Goal: Task Accomplishment & Management: Manage account settings

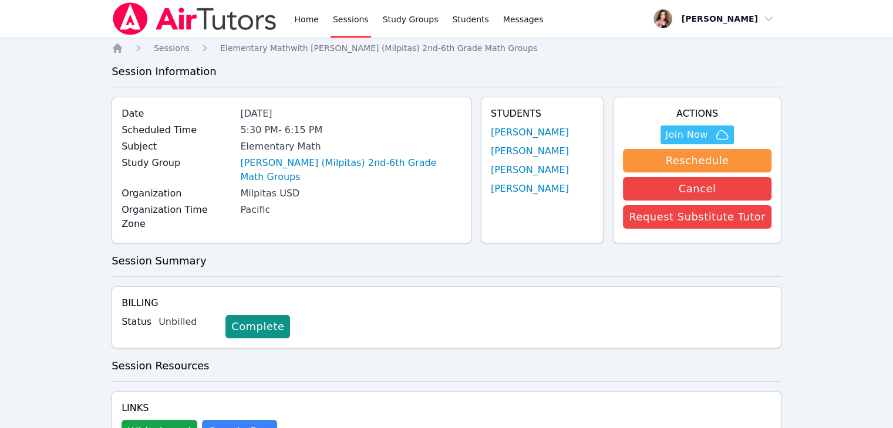
click at [139, 17] on img at bounding box center [195, 18] width 166 height 33
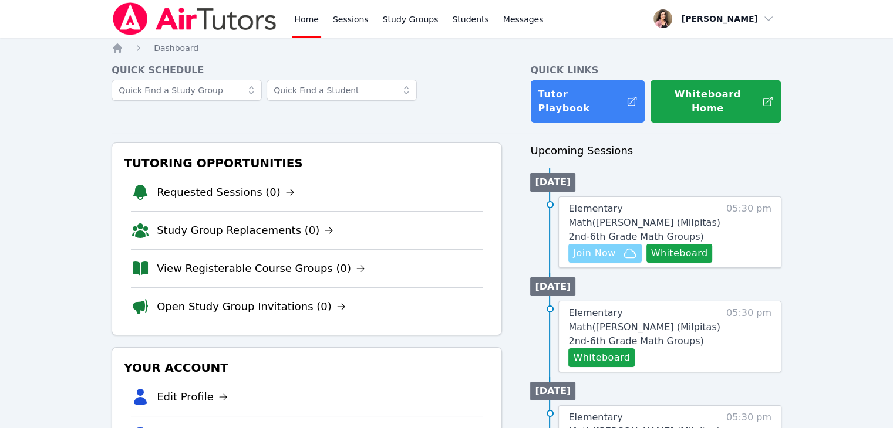
click at [623, 246] on icon "button" at bounding box center [630, 253] width 14 height 14
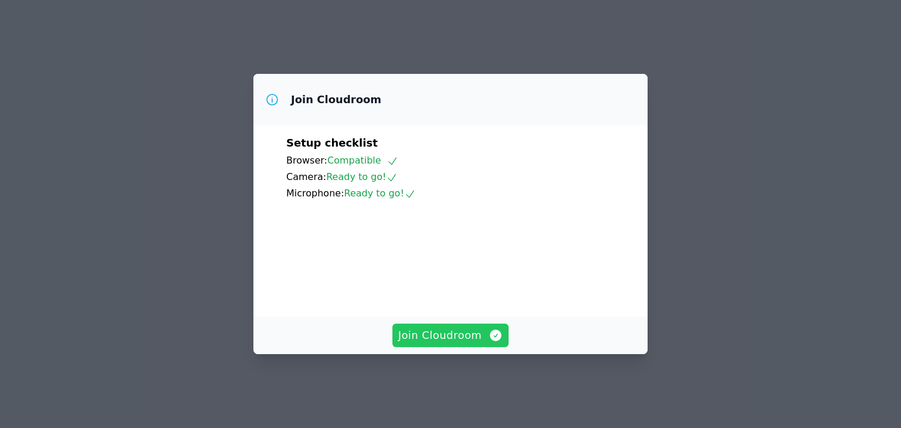
click at [461, 344] on span "Join Cloudroom" at bounding box center [450, 335] width 105 height 16
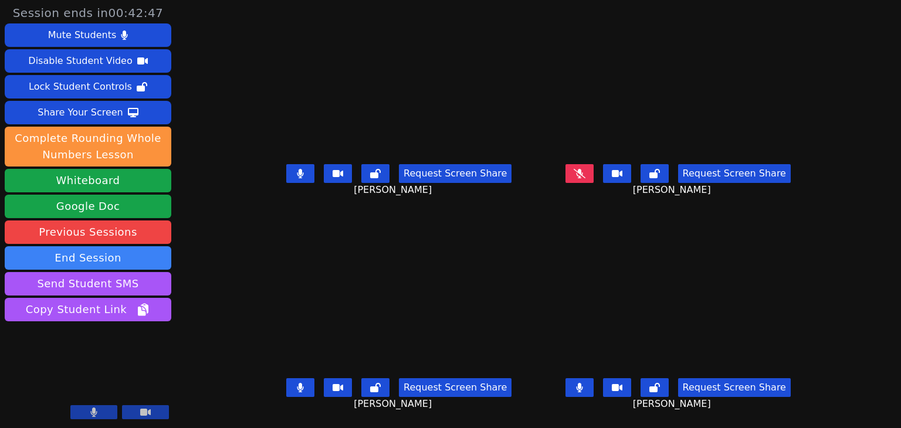
click at [298, 174] on icon at bounding box center [301, 173] width 6 height 9
click at [291, 389] on button at bounding box center [300, 388] width 28 height 19
click at [286, 389] on button at bounding box center [300, 388] width 28 height 19
click at [292, 388] on button at bounding box center [300, 388] width 28 height 19
click at [298, 388] on icon at bounding box center [301, 387] width 6 height 9
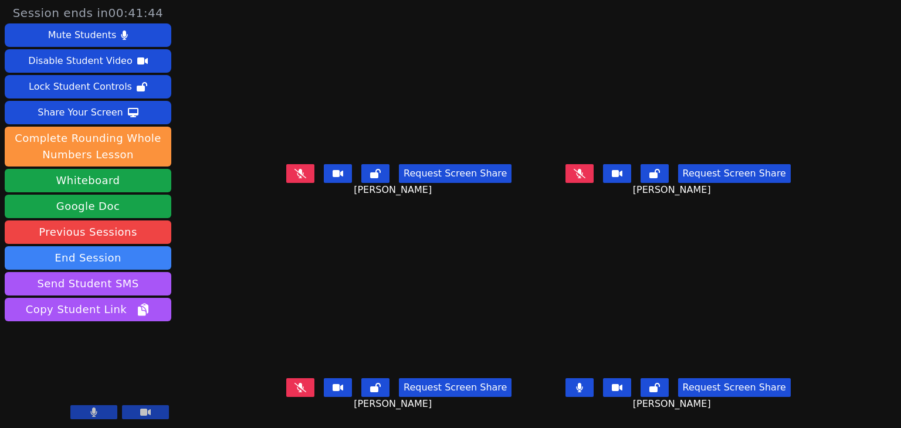
click at [583, 386] on icon at bounding box center [579, 387] width 6 height 9
click at [586, 174] on icon at bounding box center [580, 173] width 12 height 9
click at [594, 172] on button at bounding box center [580, 173] width 28 height 19
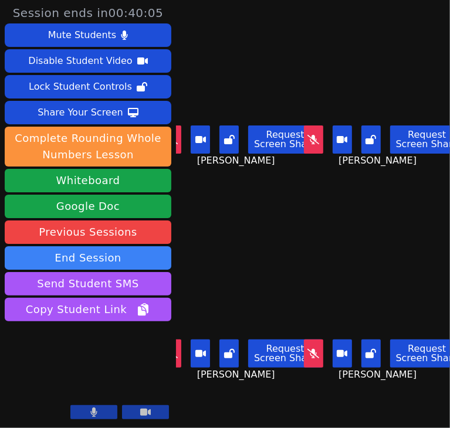
drag, startPoint x: 350, startPoint y: 396, endPoint x: 447, endPoint y: 342, distance: 111.4
click at [350, 396] on div "Noah Yee Request Screen Share Noah Yee" at bounding box center [384, 321] width 133 height 214
click at [176, 349] on icon at bounding box center [172, 353] width 12 height 9
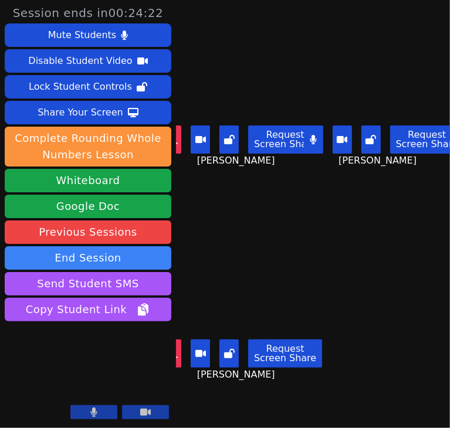
click at [183, 221] on div "Noah Yee Request Screen Share Noah Yee" at bounding box center [242, 321] width 133 height 214
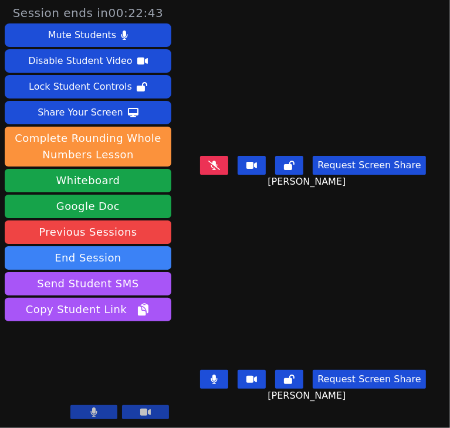
click at [304, 320] on video at bounding box center [313, 298] width 176 height 136
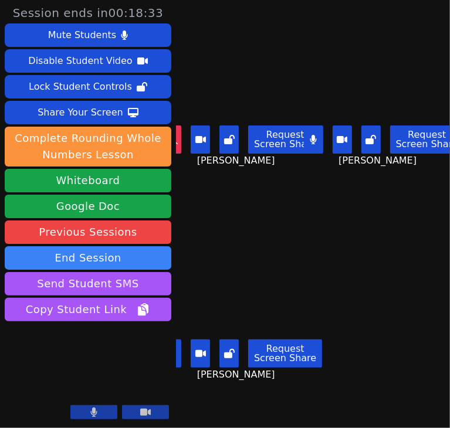
click at [309, 269] on main "Nancy Tran Request Screen Share Nancy Tran Maxine Mendoza Request Screen Share …" at bounding box center [313, 214] width 274 height 428
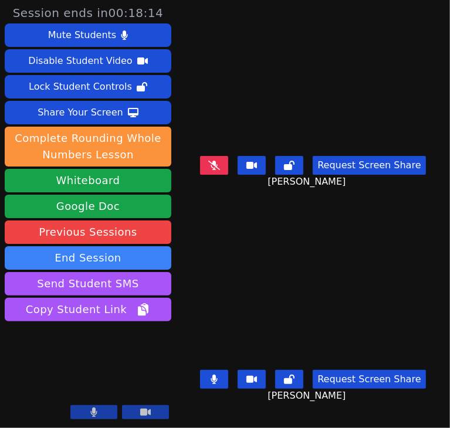
click at [412, 248] on video at bounding box center [314, 298] width 242 height 136
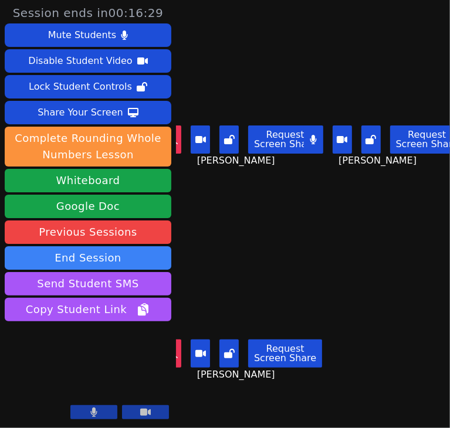
click at [334, 258] on main "Nancy Tran Request Screen Share Nancy Tran Maxine Mendoza Request Screen Share …" at bounding box center [313, 214] width 274 height 428
click at [311, 136] on icon at bounding box center [313, 139] width 6 height 9
click at [311, 136] on icon at bounding box center [314, 139] width 12 height 9
click at [310, 140] on icon at bounding box center [313, 139] width 7 height 9
click at [310, 141] on button at bounding box center [313, 140] width 19 height 28
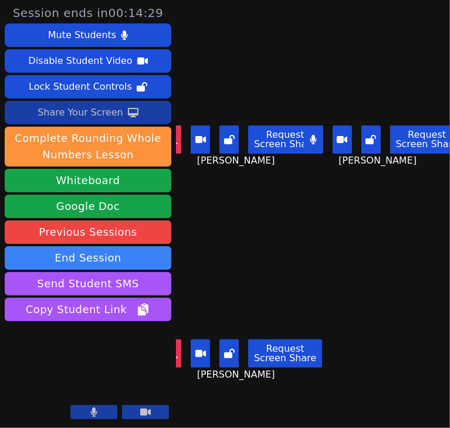
click at [87, 107] on div "Share Your Screen" at bounding box center [81, 112] width 86 height 19
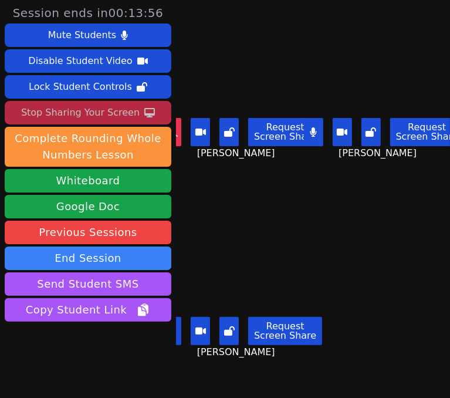
click at [351, 238] on main "Nancy Tran Request Screen Share Nancy Tran Maxine Mendoza Request Screen Share …" at bounding box center [313, 199] width 274 height 398
click at [310, 127] on icon at bounding box center [313, 131] width 7 height 9
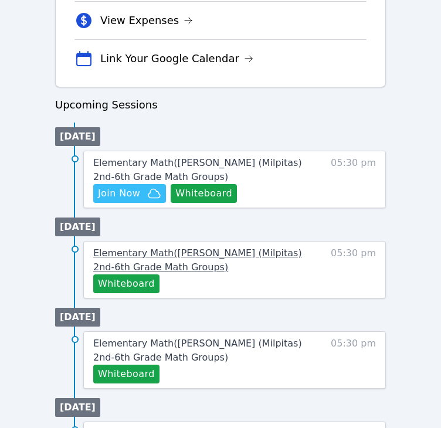
scroll to position [587, 0]
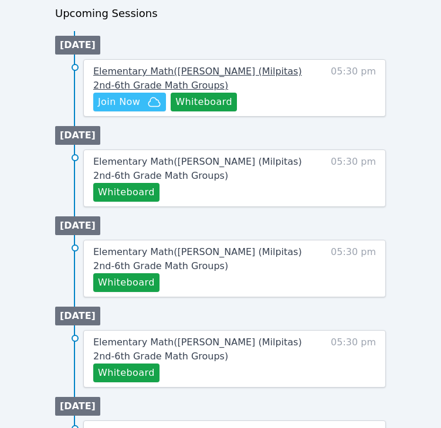
click at [282, 71] on span "Elementary Math ( Burnett (Milpitas) 2nd-6th Grade Math Groups )" at bounding box center [197, 78] width 209 height 25
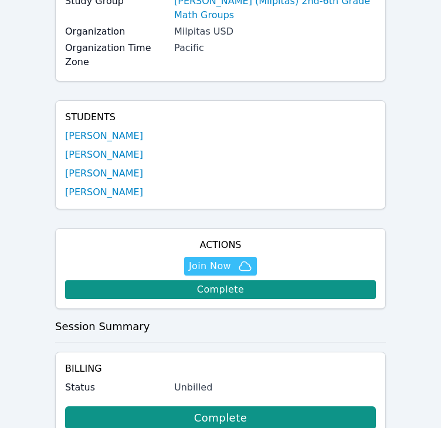
scroll to position [235, 0]
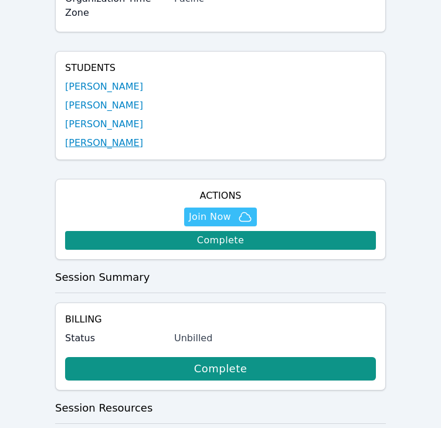
click at [109, 136] on link "Maxine Mendoza" at bounding box center [104, 143] width 78 height 14
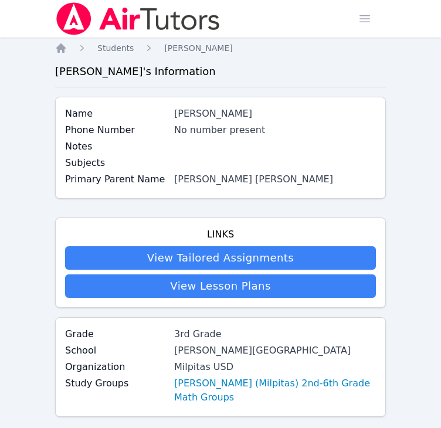
scroll to position [235, 0]
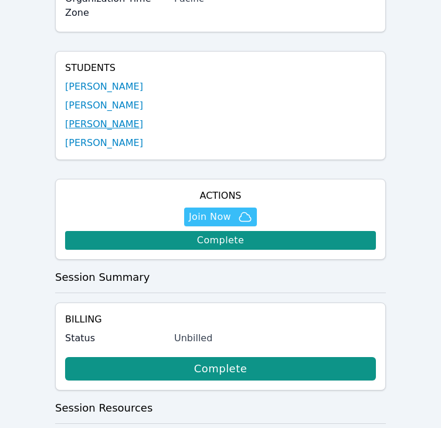
click at [89, 117] on link "Noah Yee" at bounding box center [104, 124] width 78 height 14
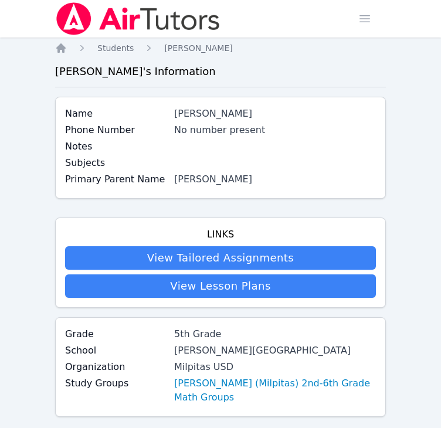
scroll to position [235, 0]
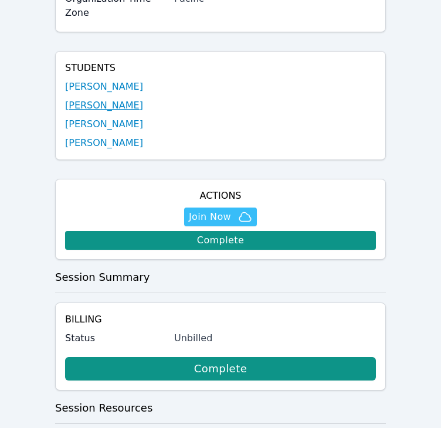
click at [92, 99] on link "Nancy Tran" at bounding box center [104, 106] width 78 height 14
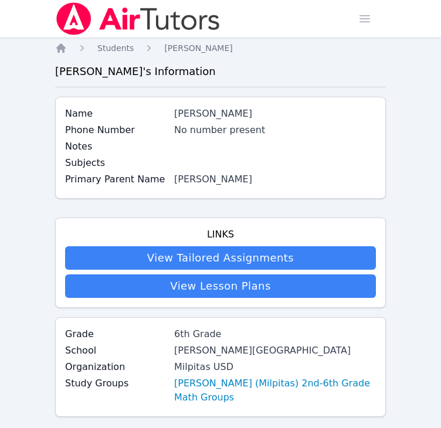
scroll to position [235, 0]
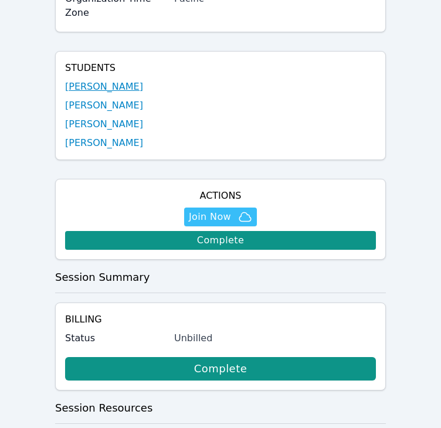
click at [91, 80] on link "AubreyRae Brooks" at bounding box center [104, 87] width 78 height 14
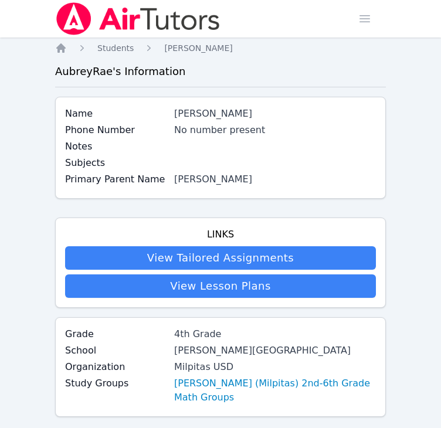
click at [80, 13] on img at bounding box center [138, 18] width 166 height 33
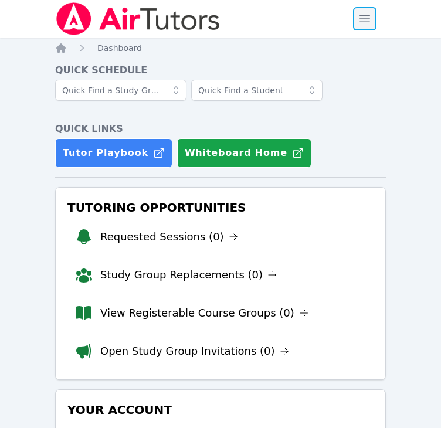
click at [364, 24] on span "button" at bounding box center [365, 19] width 26 height 26
click at [356, 25] on span "button" at bounding box center [365, 19] width 26 height 26
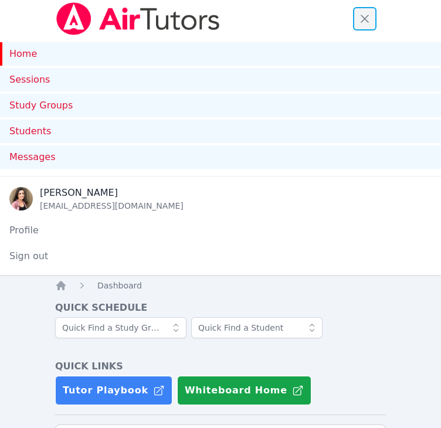
click at [357, 22] on span "button" at bounding box center [365, 19] width 26 height 26
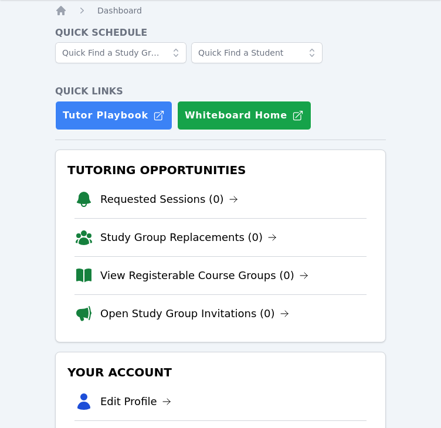
scroll to position [117, 0]
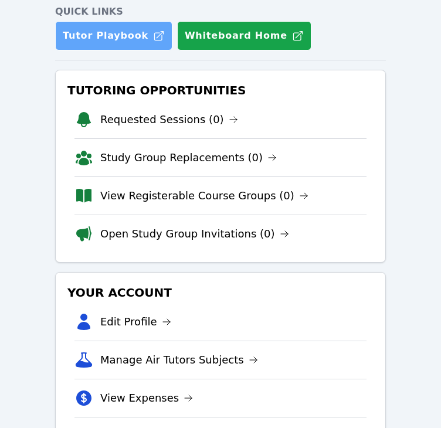
click at [96, 35] on link "Tutor Playbook" at bounding box center [113, 35] width 117 height 29
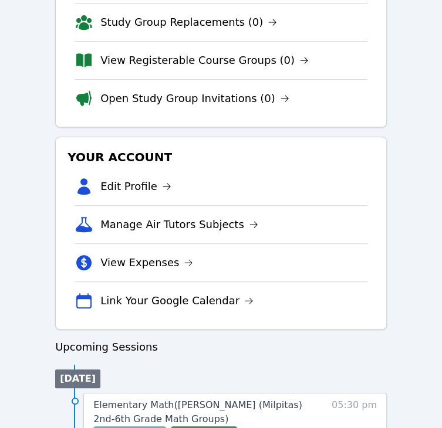
scroll to position [411, 0]
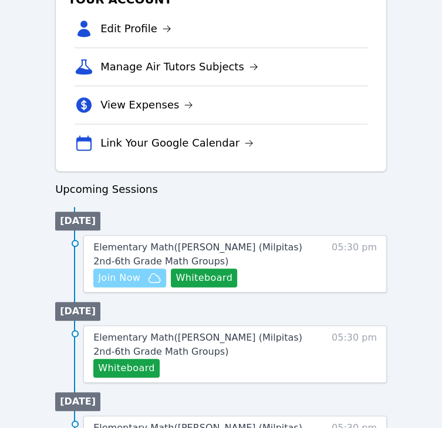
click at [127, 279] on span "Join Now" at bounding box center [119, 278] width 42 height 14
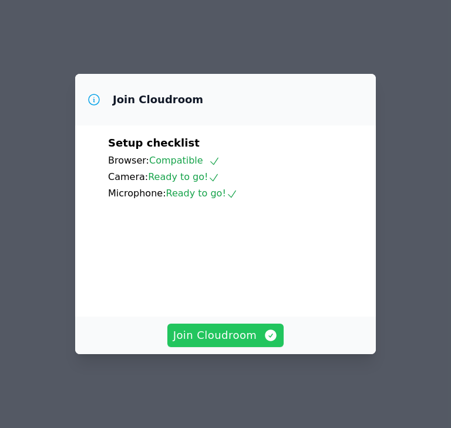
click at [241, 334] on button "Join Cloudroom" at bounding box center [225, 335] width 117 height 23
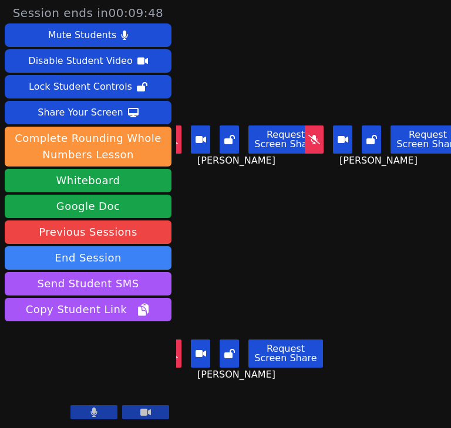
click at [312, 146] on button at bounding box center [314, 140] width 19 height 28
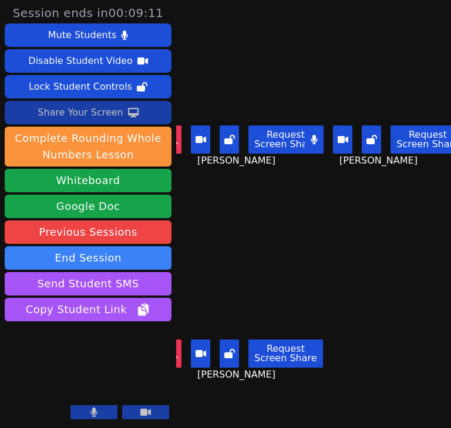
click at [71, 104] on div "Share Your Screen" at bounding box center [81, 112] width 86 height 19
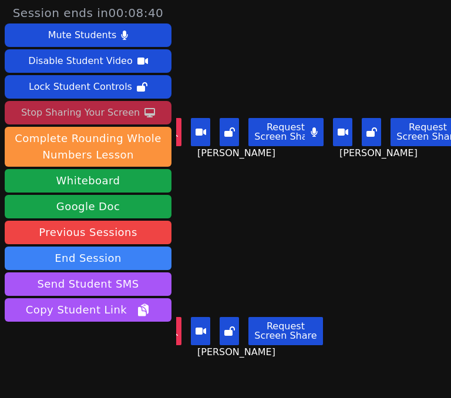
click at [310, 128] on icon at bounding box center [313, 131] width 6 height 9
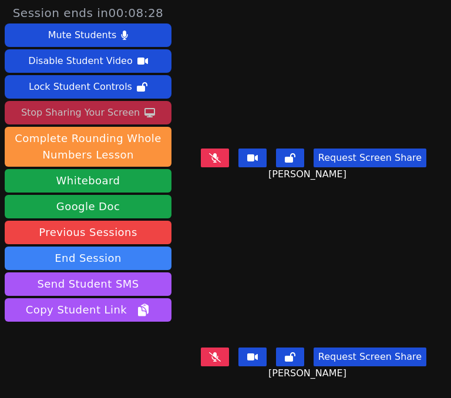
click at [206, 347] on button at bounding box center [215, 356] width 28 height 19
drag, startPoint x: 183, startPoint y: 243, endPoint x: 211, endPoint y: 277, distance: 44.2
click at [225, 243] on video at bounding box center [313, 275] width 176 height 136
click at [212, 352] on icon at bounding box center [214, 356] width 6 height 9
click at [225, 299] on video at bounding box center [313, 275] width 176 height 136
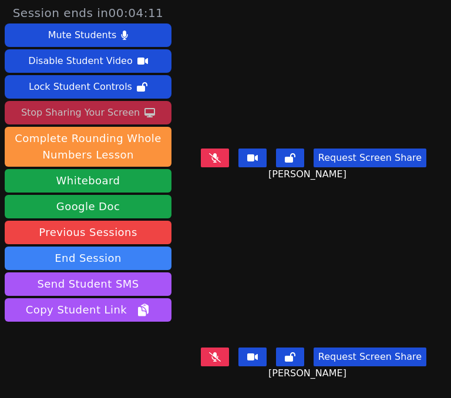
click at [207, 347] on button at bounding box center [215, 356] width 28 height 19
drag, startPoint x: 284, startPoint y: 96, endPoint x: 361, endPoint y: 80, distance: 78.4
click at [284, 96] on video at bounding box center [313, 76] width 176 height 136
click at [302, 90] on video at bounding box center [313, 76] width 176 height 136
click at [274, 260] on video at bounding box center [313, 275] width 176 height 136
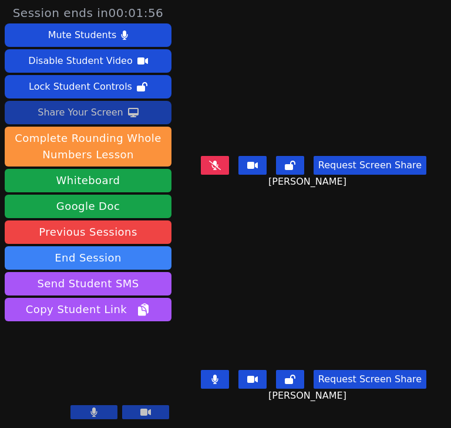
click at [401, 287] on video at bounding box center [313, 298] width 176 height 136
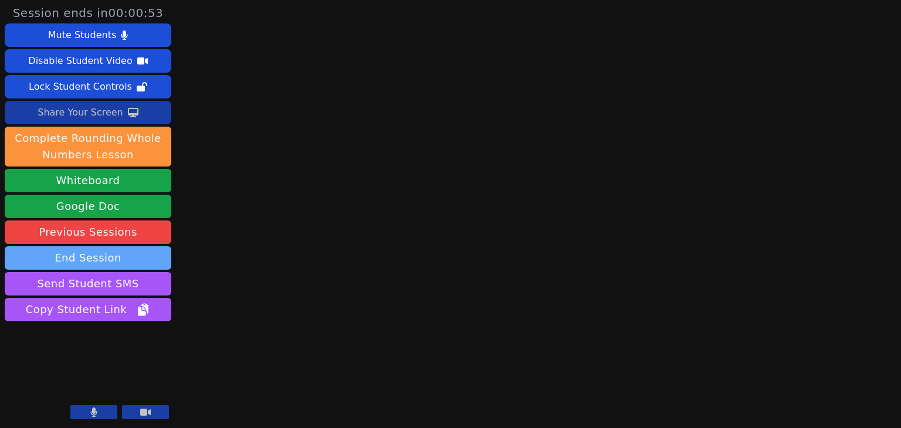
click at [114, 259] on button "End Session" at bounding box center [88, 257] width 167 height 23
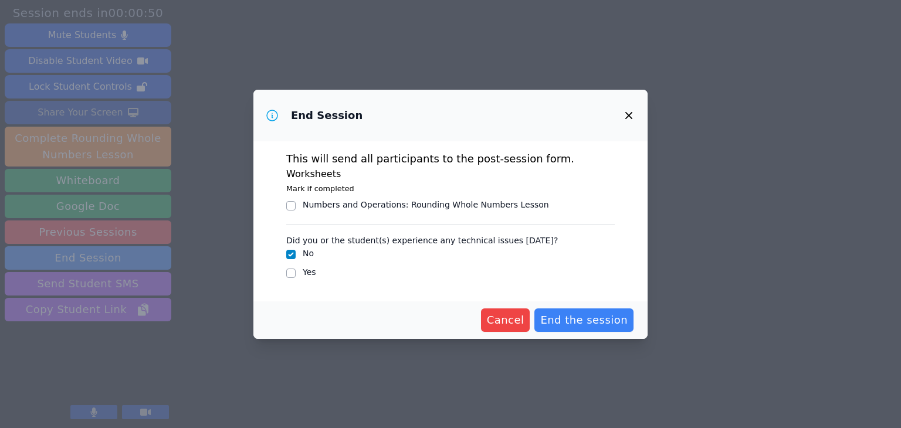
click at [450, 118] on icon "button" at bounding box center [629, 116] width 14 height 14
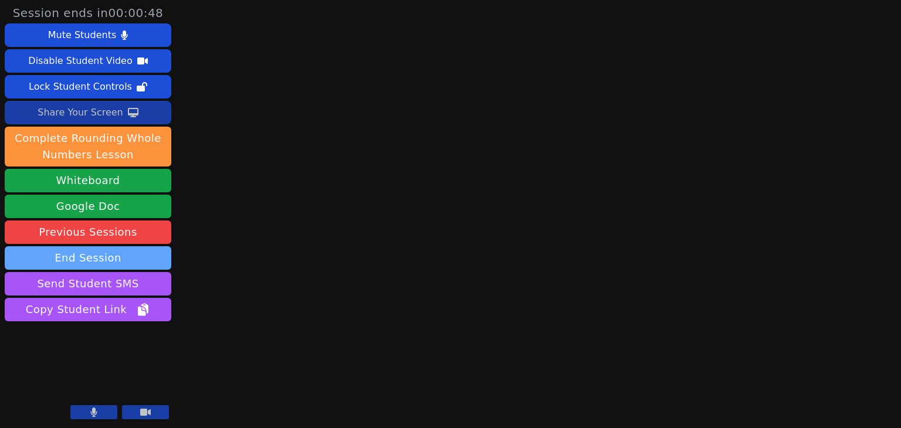
click at [75, 258] on button "End Session" at bounding box center [88, 257] width 167 height 23
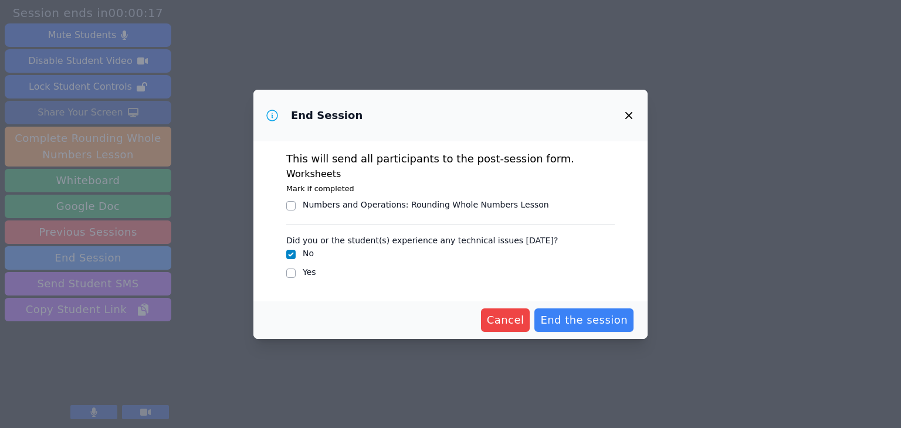
click at [450, 114] on icon "button" at bounding box center [629, 116] width 14 height 14
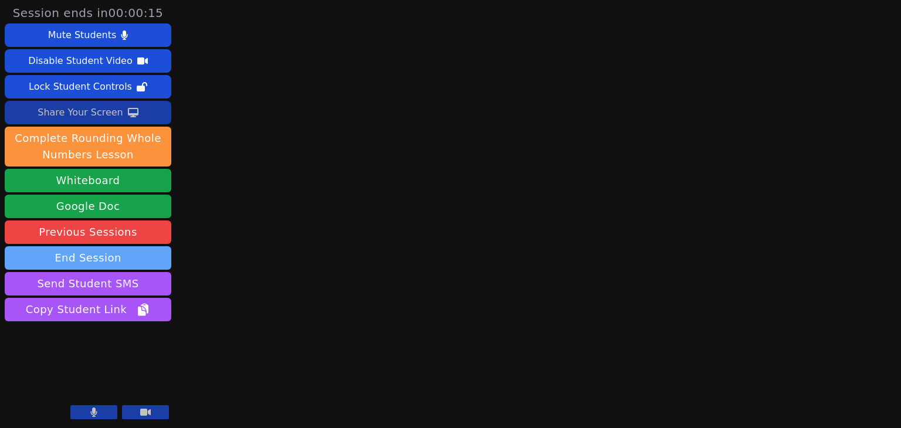
click at [99, 258] on button "End Session" at bounding box center [88, 257] width 167 height 23
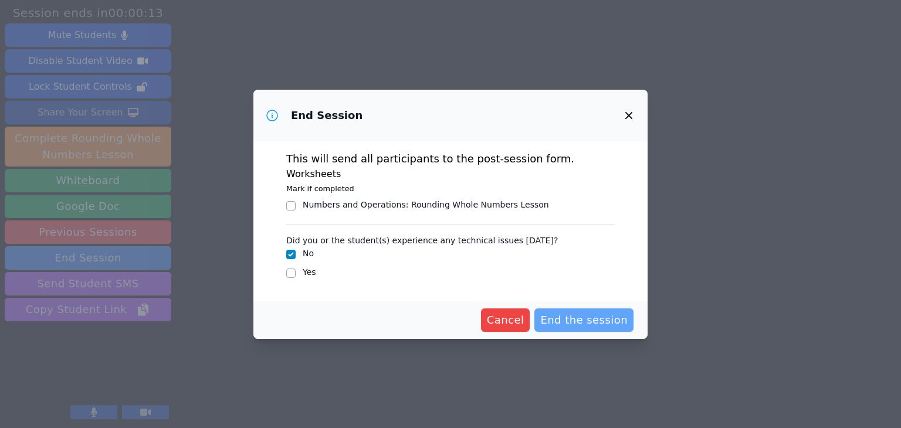
click at [450, 313] on span "End the session" at bounding box center [584, 320] width 87 height 16
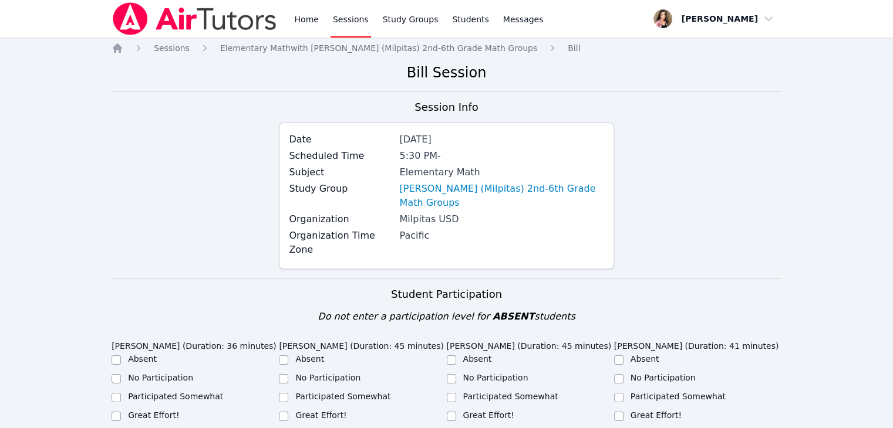
scroll to position [59, 0]
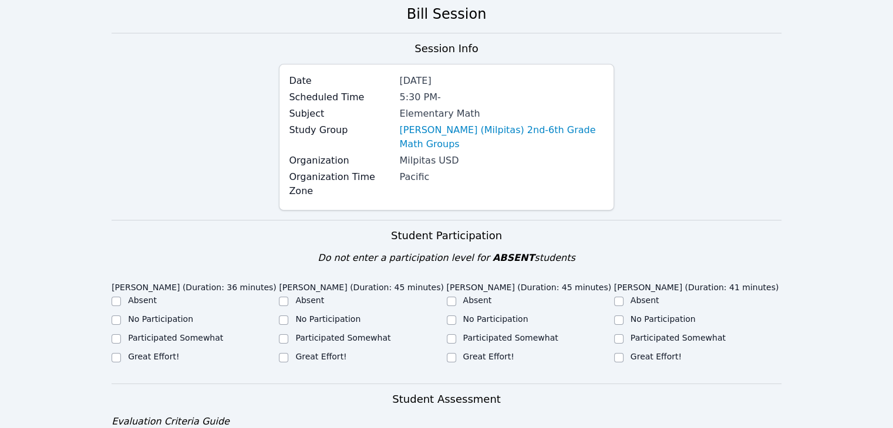
click at [148, 352] on label "Great Effort!" at bounding box center [153, 356] width 51 height 9
click at [121, 353] on input "Great Effort!" at bounding box center [116, 357] width 9 height 9
checkbox input "true"
click at [300, 352] on label "Great Effort!" at bounding box center [320, 356] width 51 height 9
click at [288, 353] on input "Great Effort!" at bounding box center [283, 357] width 9 height 9
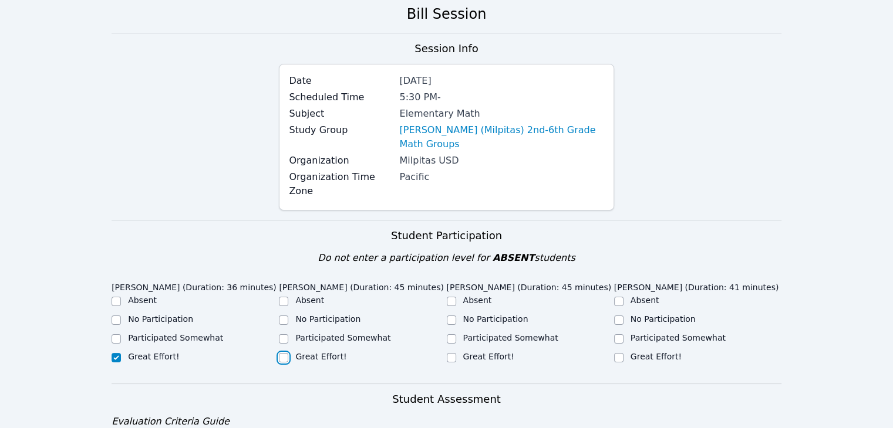
checkbox input "true"
click at [450, 352] on label "Great Effort!" at bounding box center [488, 356] width 51 height 9
click at [450, 353] on input "Great Effort!" at bounding box center [451, 357] width 9 height 9
checkbox input "true"
click at [450, 352] on label "Great Effort!" at bounding box center [655, 356] width 51 height 9
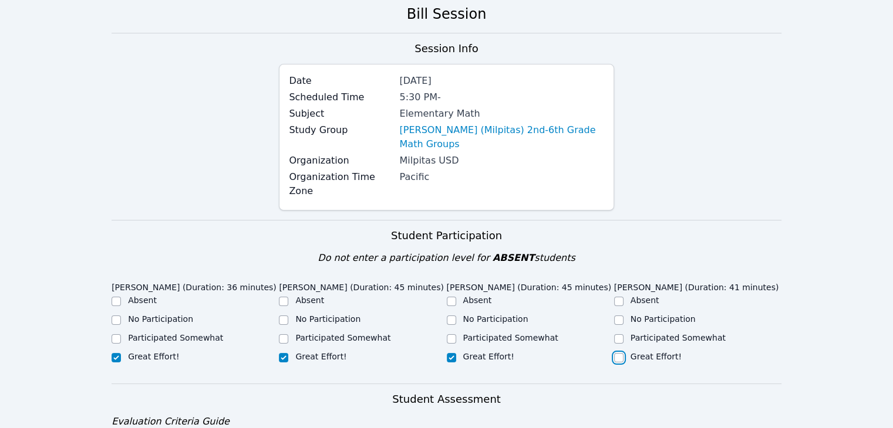
click at [450, 353] on input "Great Effort!" at bounding box center [618, 357] width 9 height 9
checkbox input "true"
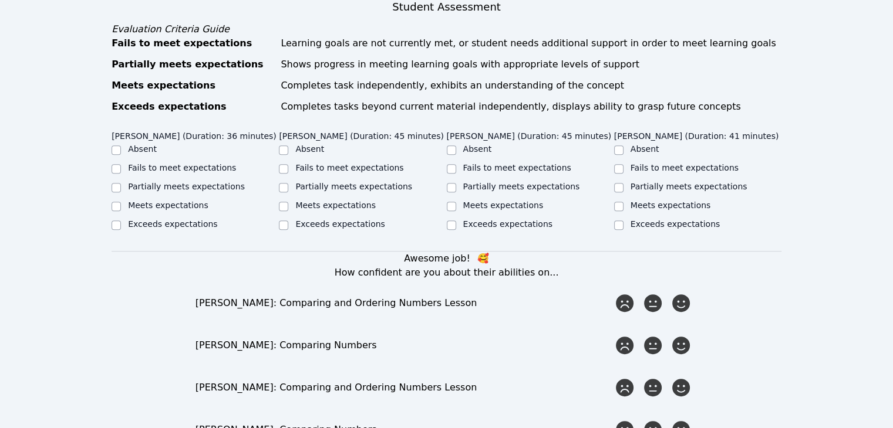
scroll to position [470, 0]
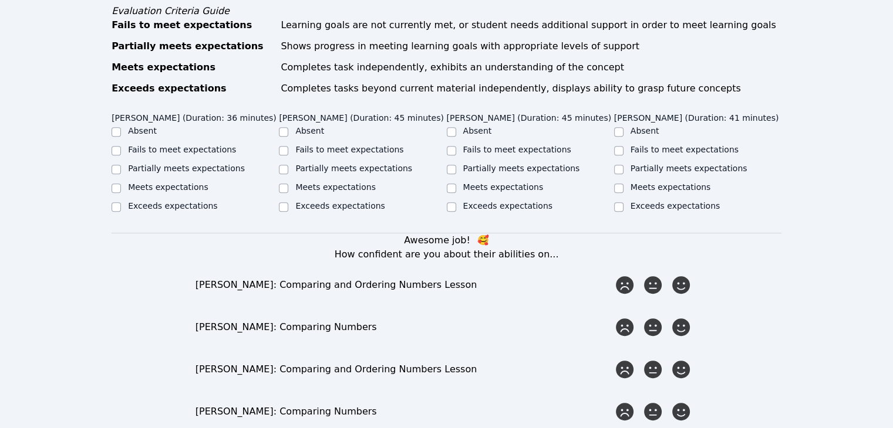
click at [163, 201] on label "Exceeds expectations" at bounding box center [172, 205] width 89 height 9
click at [121, 202] on input "Exceeds expectations" at bounding box center [116, 206] width 9 height 9
checkbox input "true"
click at [335, 201] on label "Exceeds expectations" at bounding box center [339, 205] width 89 height 9
click at [288, 202] on input "Exceeds expectations" at bounding box center [283, 206] width 9 height 9
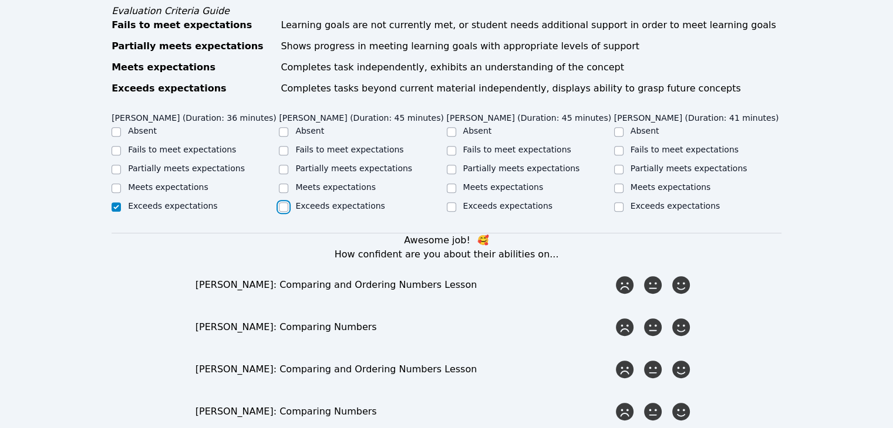
checkbox input "true"
click at [450, 201] on label "Exceeds expectations" at bounding box center [507, 205] width 89 height 9
click at [450, 202] on input "Exceeds expectations" at bounding box center [451, 206] width 9 height 9
checkbox input "true"
click at [450, 201] on label "Exceeds expectations" at bounding box center [674, 205] width 89 height 9
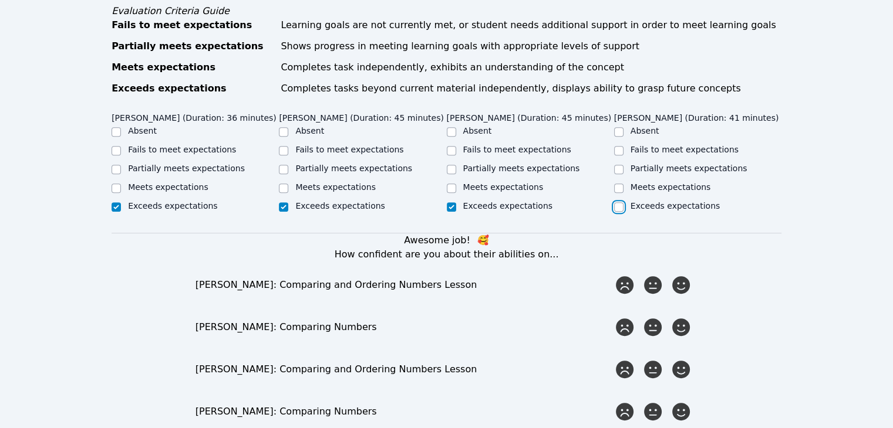
click at [450, 202] on input "Exceeds expectations" at bounding box center [618, 206] width 9 height 9
checkbox input "true"
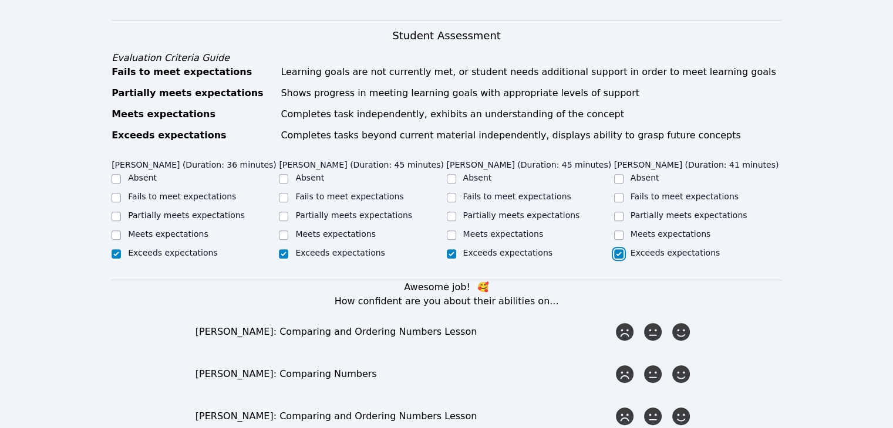
scroll to position [352, 0]
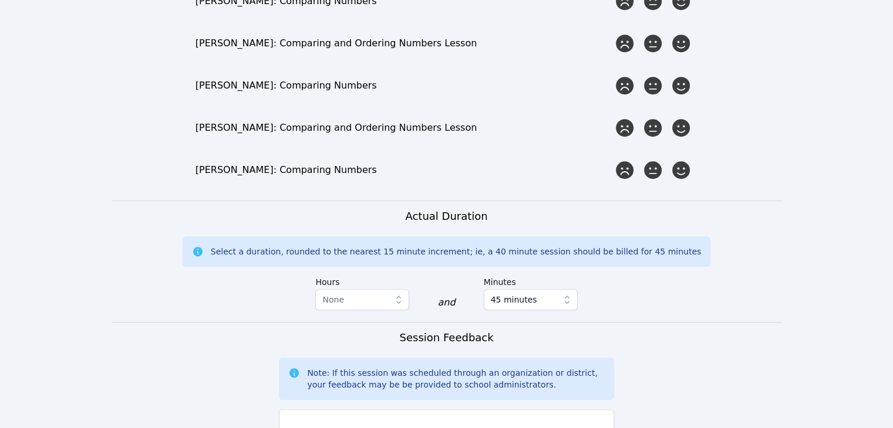
scroll to position [998, 0]
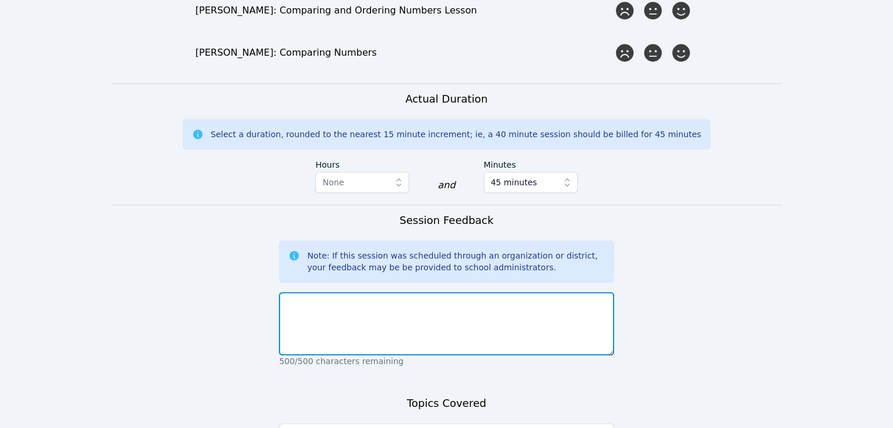
click at [363, 292] on textarea at bounding box center [446, 323] width 335 height 63
click at [450, 292] on textarea "We focused on place value and comparing. The group is at extremely differnt lev…" at bounding box center [446, 323] width 335 height 63
click at [450, 292] on textarea "We focused on place value and comparing. The group is at extremely different le…" at bounding box center [446, 323] width 335 height 63
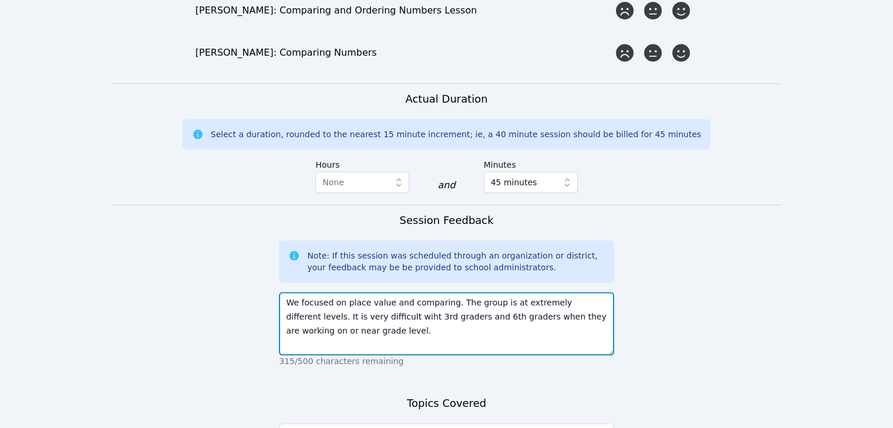
click at [350, 292] on textarea "We focused on place value and comparing. The group is at extremely different le…" at bounding box center [446, 323] width 335 height 63
click at [450, 292] on textarea "We focused on place value and comparing. The group is at extremely different le…" at bounding box center [446, 323] width 335 height 63
click at [446, 301] on textarea "We focused on place value and comparing. The group is at extremely different le…" at bounding box center [446, 323] width 335 height 63
click at [450, 292] on textarea "We focused on place value and comparing. The group is at extremely different le…" at bounding box center [446, 323] width 335 height 63
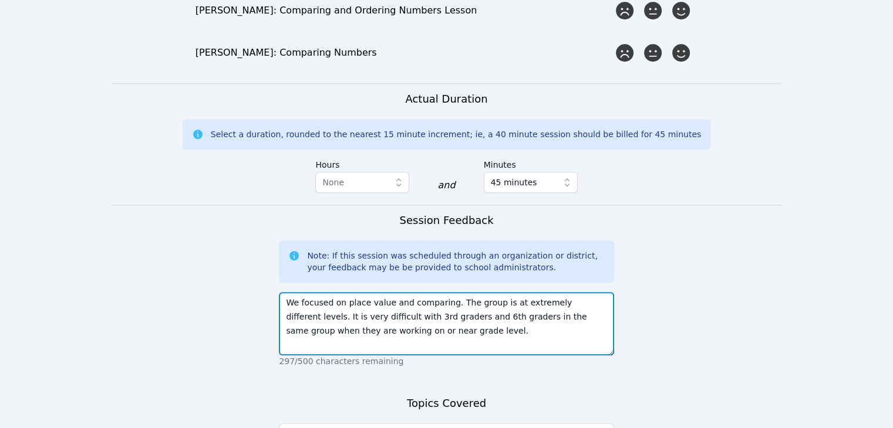
click at [437, 300] on textarea "We focused on place value and comparing. The group is at extremely different le…" at bounding box center [446, 323] width 335 height 63
click at [450, 302] on textarea "We focused on place value and comparing. The group is at extremely different le…" at bounding box center [446, 323] width 335 height 63
click at [450, 308] on textarea "We focused on place value and comparing. The group is at extremely different le…" at bounding box center [446, 323] width 335 height 63
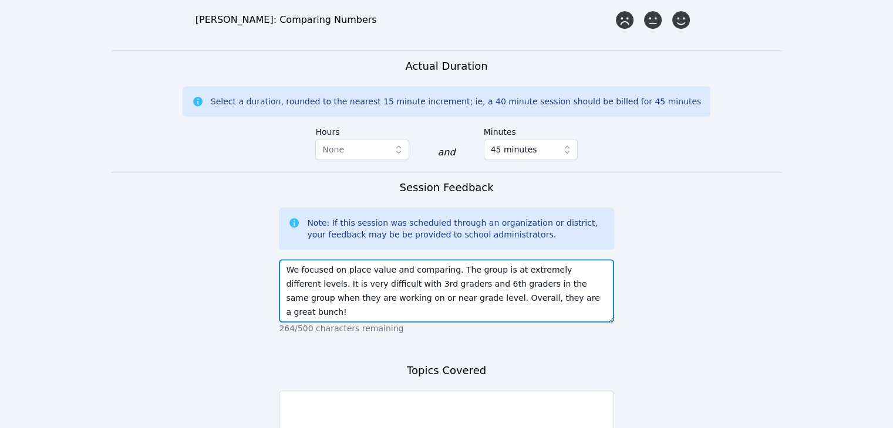
scroll to position [1056, 0]
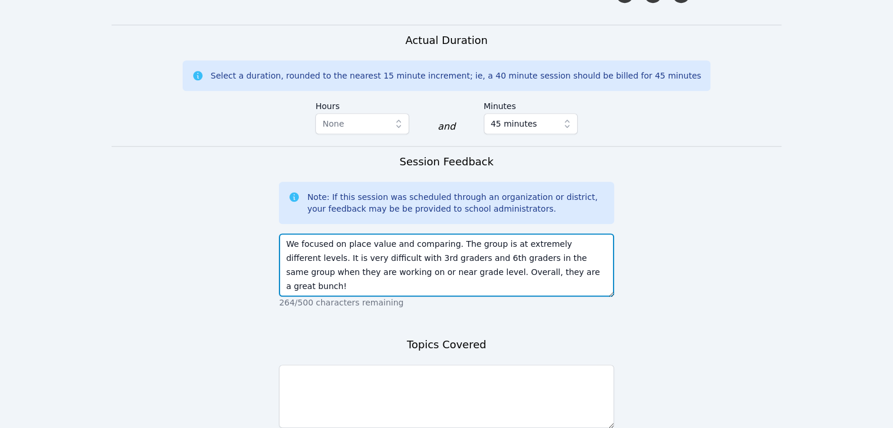
type textarea "We focused on place value and comparing. The group is at extremely different le…"
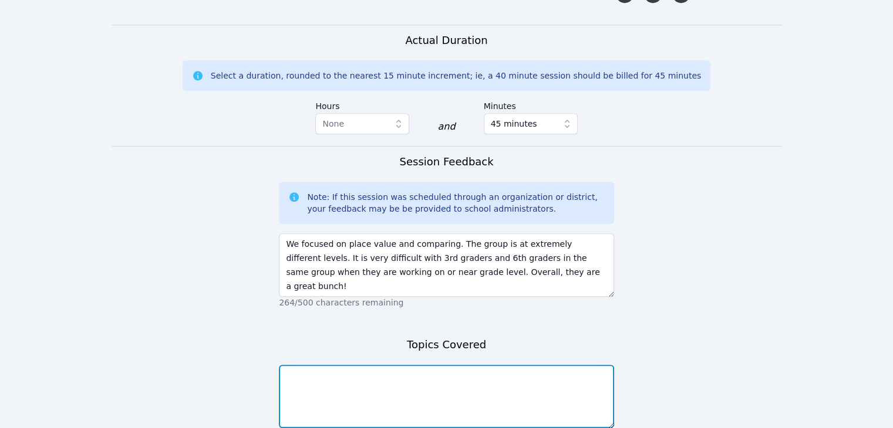
click at [416, 365] on textarea at bounding box center [446, 396] width 335 height 63
type textarea "place value and comparing"
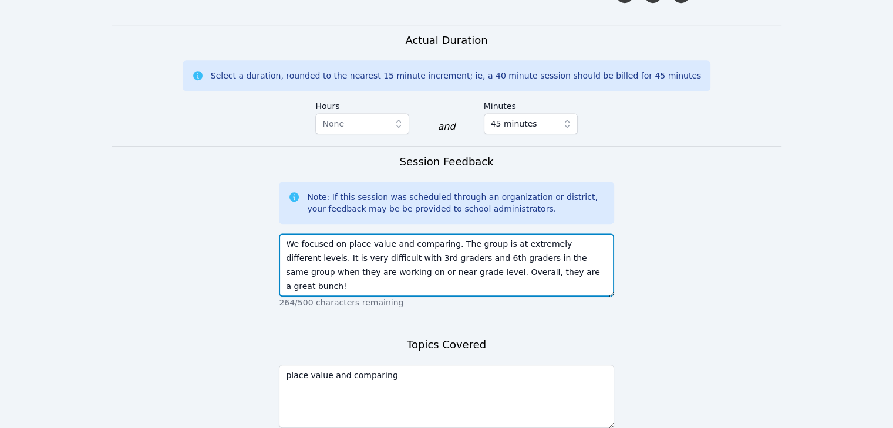
click at [450, 241] on textarea "We focused on place value and comparing. The group is at extremely different le…" at bounding box center [446, 265] width 335 height 63
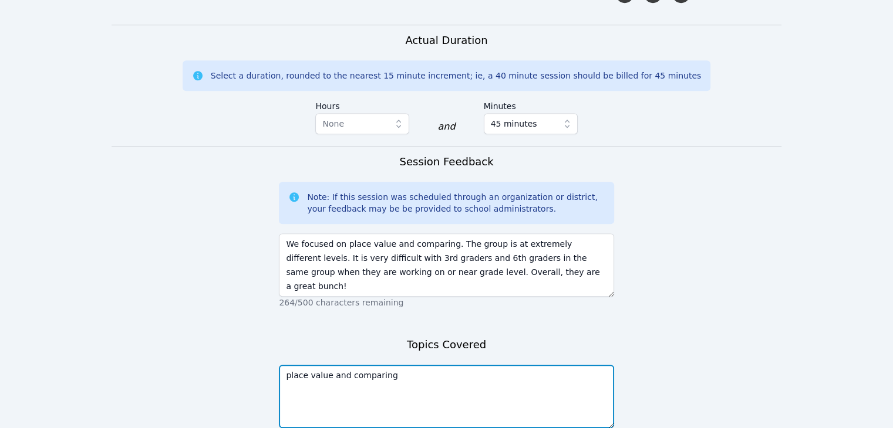
click at [399, 365] on textarea "place value and comparing" at bounding box center [446, 396] width 335 height 63
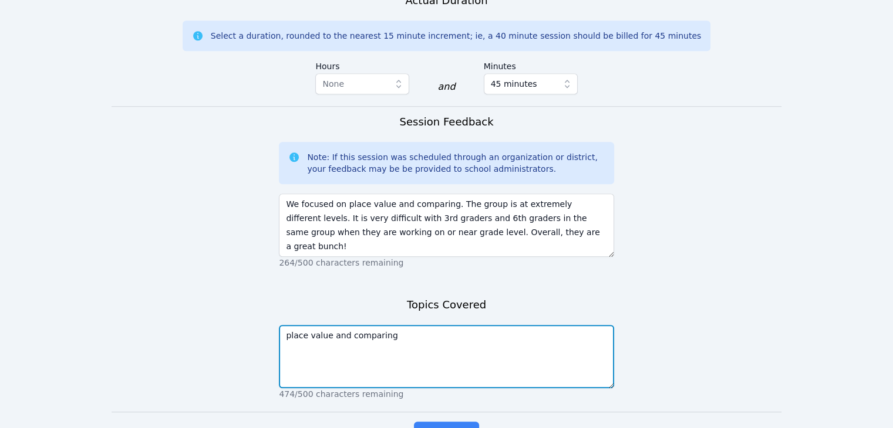
scroll to position [1141, 0]
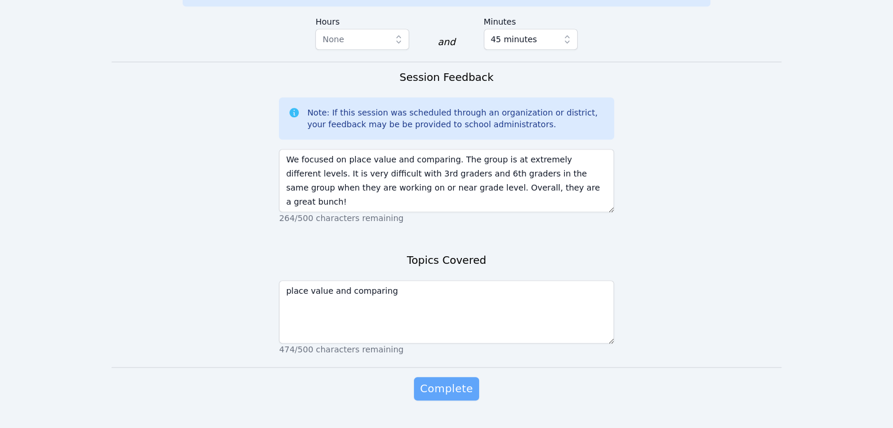
click at [448, 381] on span "Complete" at bounding box center [446, 389] width 53 height 16
